Goal: Use online tool/utility: Use online tool/utility

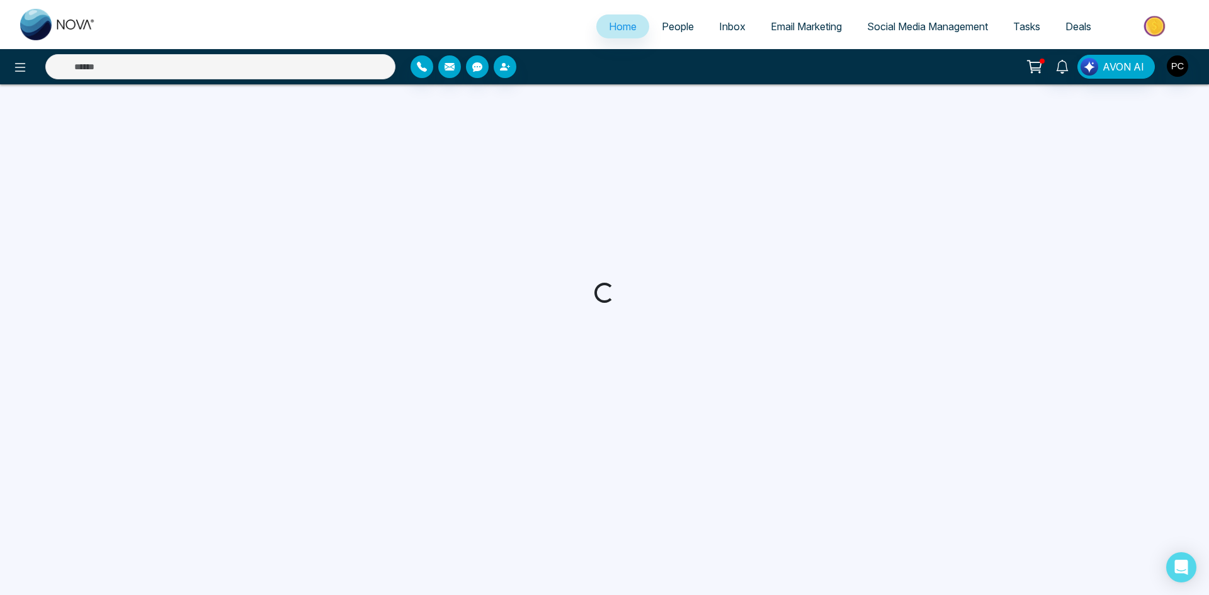
select select "*"
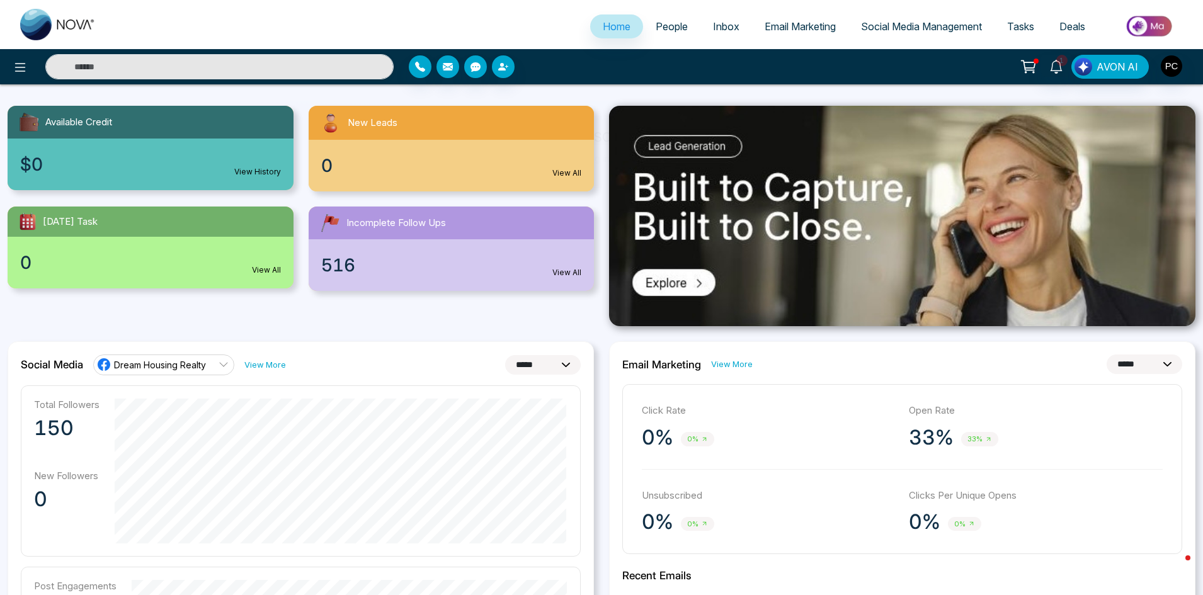
scroll to position [122, 0]
